Goal: Transaction & Acquisition: Purchase product/service

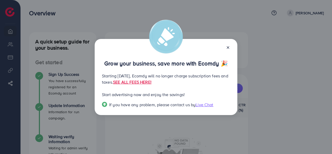
click at [229, 47] on icon at bounding box center [228, 47] width 4 height 4
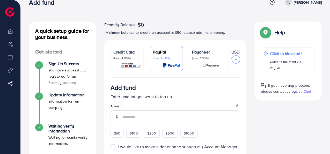
click at [134, 61] on div "Credit Card (Fee: 4.00%)" at bounding box center [127, 58] width 27 height 19
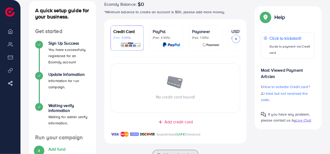
scroll to position [30, 0]
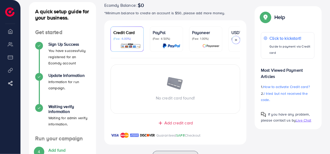
click at [174, 121] on span "Add credit card" at bounding box center [179, 123] width 29 height 6
click at [178, 123] on span "Close" at bounding box center [179, 123] width 11 height 6
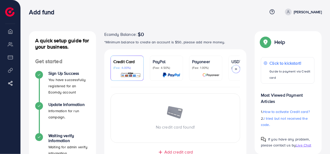
scroll to position [0, 0]
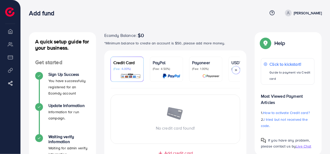
click at [236, 70] on icon at bounding box center [237, 70] width 4 height 4
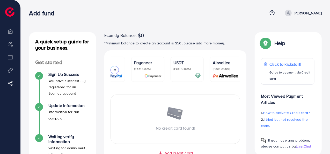
scroll to position [0, 61]
click at [143, 65] on p "Payoneer" at bounding box center [145, 62] width 27 height 6
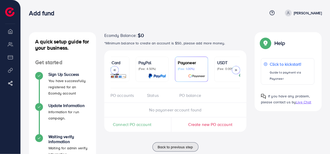
scroll to position [0, 14]
click at [143, 65] on p "PayPal" at bounding box center [152, 62] width 27 height 6
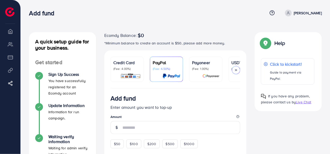
click at [125, 67] on p "(Fee: 4.00%)" at bounding box center [127, 69] width 27 height 4
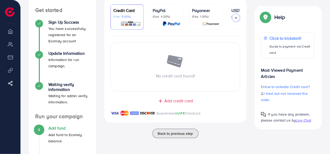
scroll to position [52, 0]
click at [176, 80] on div "No credit card found!" at bounding box center [176, 66] width 130 height 49
click at [176, 102] on span "Add credit card" at bounding box center [179, 100] width 29 height 6
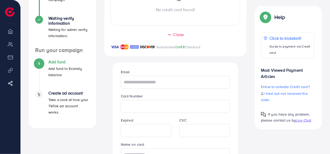
scroll to position [119, 0]
click at [151, 82] on input "text" at bounding box center [175, 81] width 109 height 13
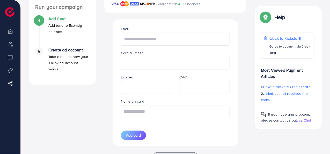
scroll to position [161, 0]
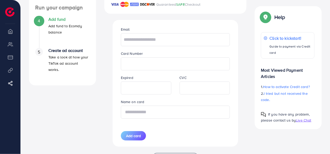
click at [158, 112] on input "text" at bounding box center [175, 111] width 109 height 13
type input "*"
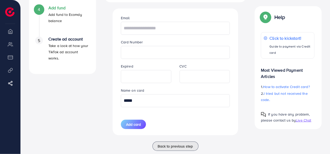
scroll to position [183, 0]
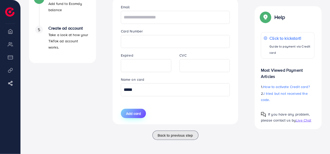
type input "*****"
click at [135, 114] on span "Add card" at bounding box center [133, 113] width 15 height 5
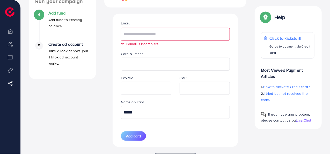
scroll to position [167, 0]
click at [162, 38] on input "text" at bounding box center [175, 34] width 109 height 13
click at [136, 38] on input "text" at bounding box center [175, 34] width 109 height 13
paste input "**********"
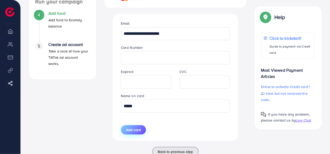
type input "**********"
click at [136, 133] on button "Add card" at bounding box center [133, 129] width 25 height 9
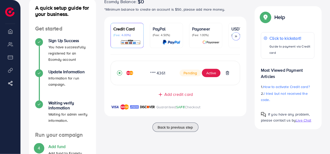
scroll to position [33, 0]
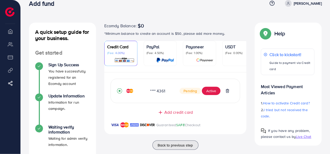
scroll to position [9, 0]
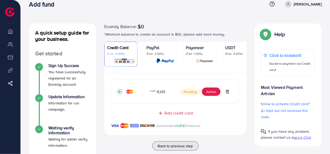
click at [132, 59] on img at bounding box center [124, 61] width 20 height 6
click at [126, 55] on p "(Fee: 4.00%)" at bounding box center [120, 54] width 27 height 4
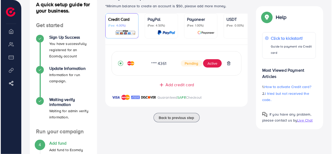
scroll to position [37, 0]
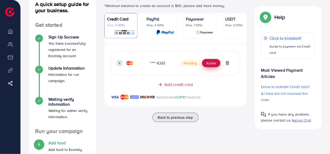
click at [209, 67] on button "Active" at bounding box center [211, 63] width 19 height 8
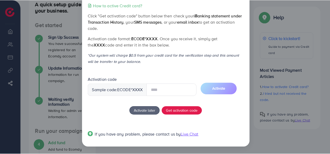
scroll to position [0, 0]
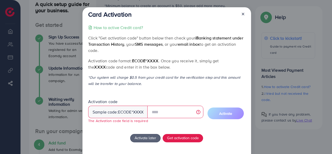
click at [242, 13] on icon at bounding box center [243, 14] width 4 height 4
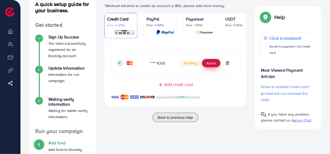
click at [210, 65] on button "Active" at bounding box center [211, 63] width 19 height 8
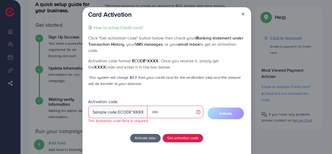
click at [243, 12] on icon at bounding box center [243, 14] width 4 height 4
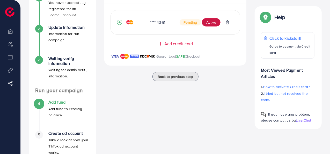
scroll to position [79, 0]
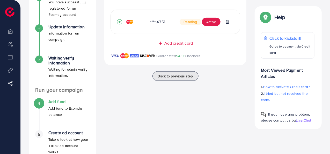
click at [126, 73] on div "Back to previous step" at bounding box center [175, 75] width 143 height 9
